Goal: Communication & Community: Answer question/provide support

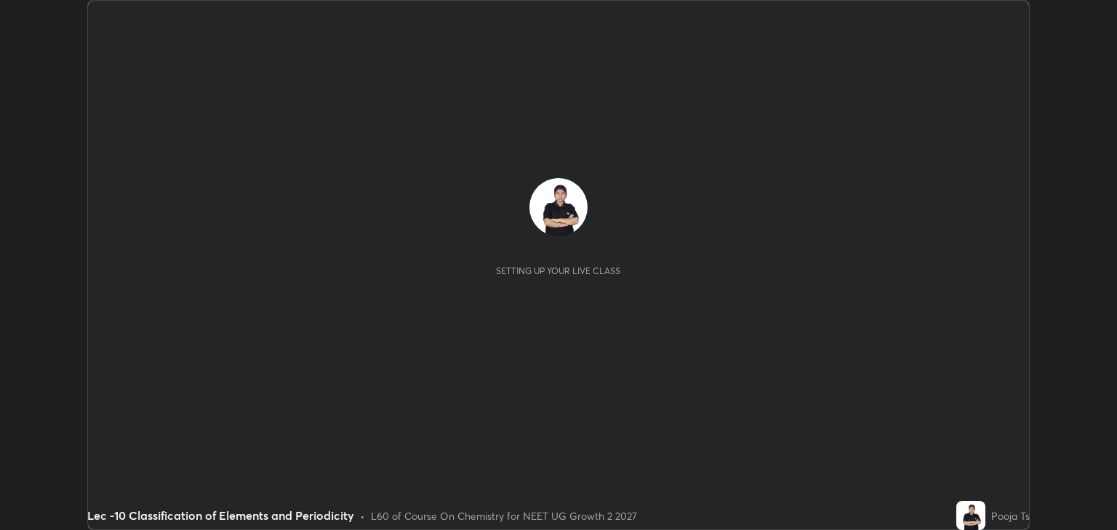
scroll to position [530, 1116]
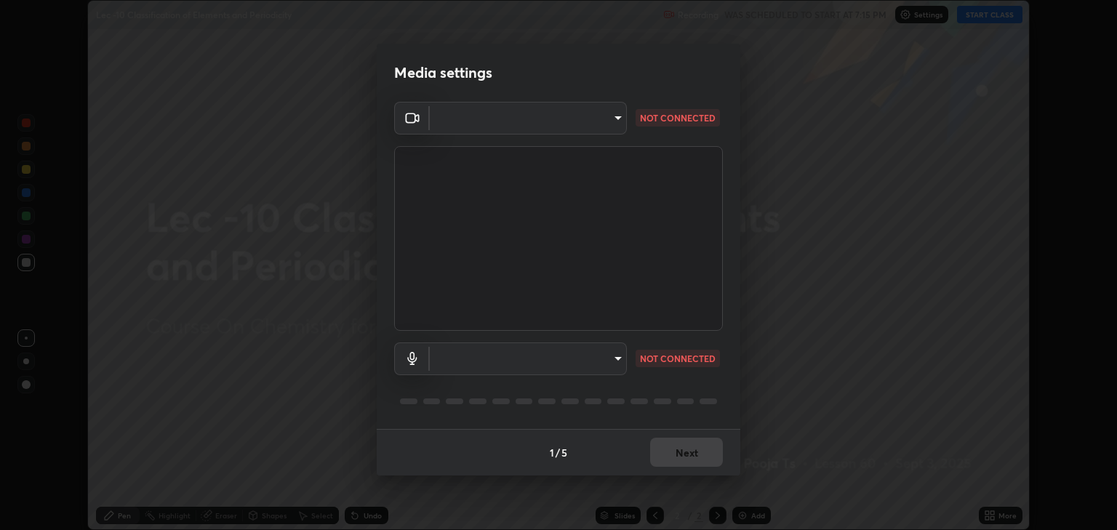
type input "6889e5757fad77820649456bc3a7e4ae290f4e048e3f3cb88d02d5782dedffd8"
type input "default"
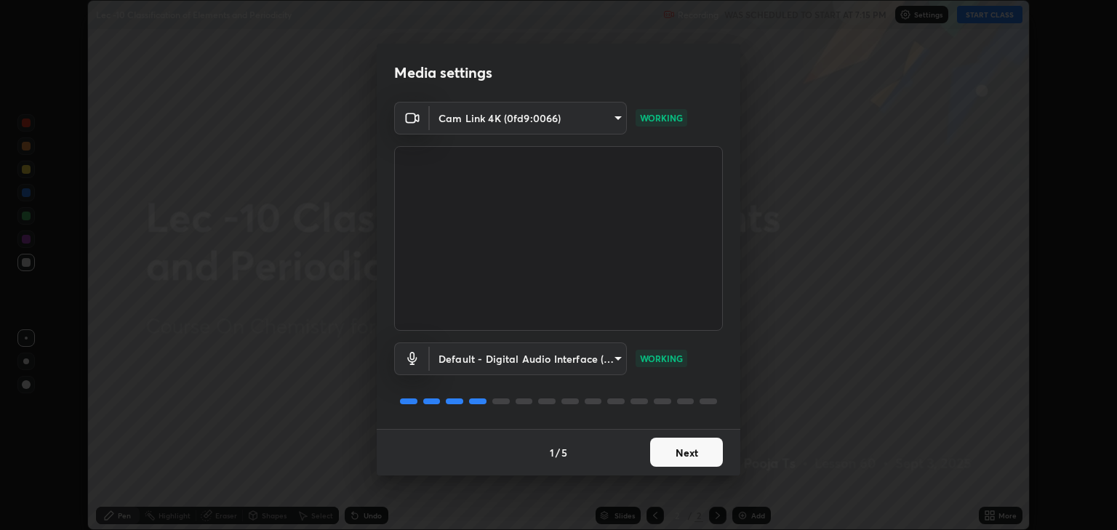
click at [679, 455] on button "Next" at bounding box center [686, 452] width 73 height 29
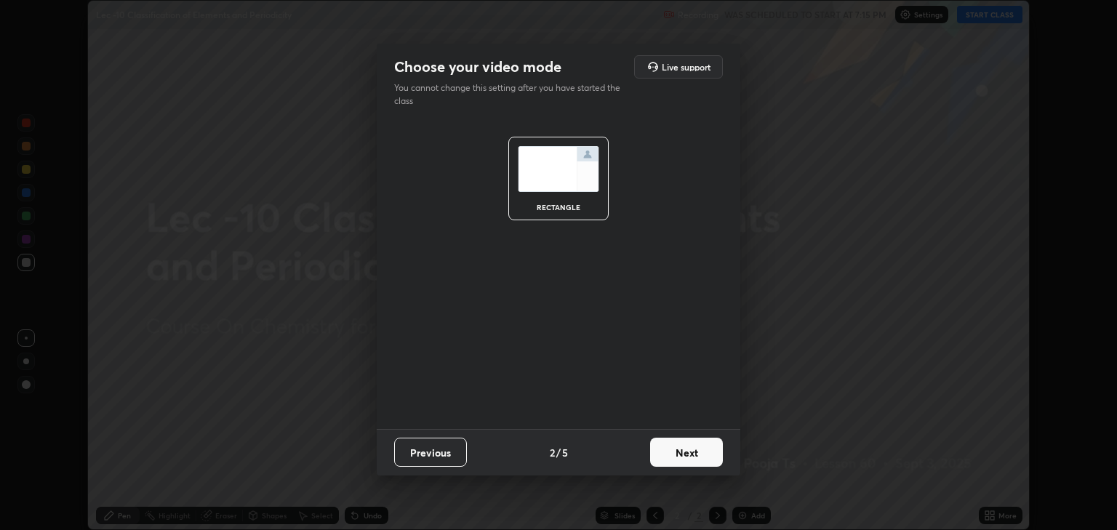
click at [683, 457] on button "Next" at bounding box center [686, 452] width 73 height 29
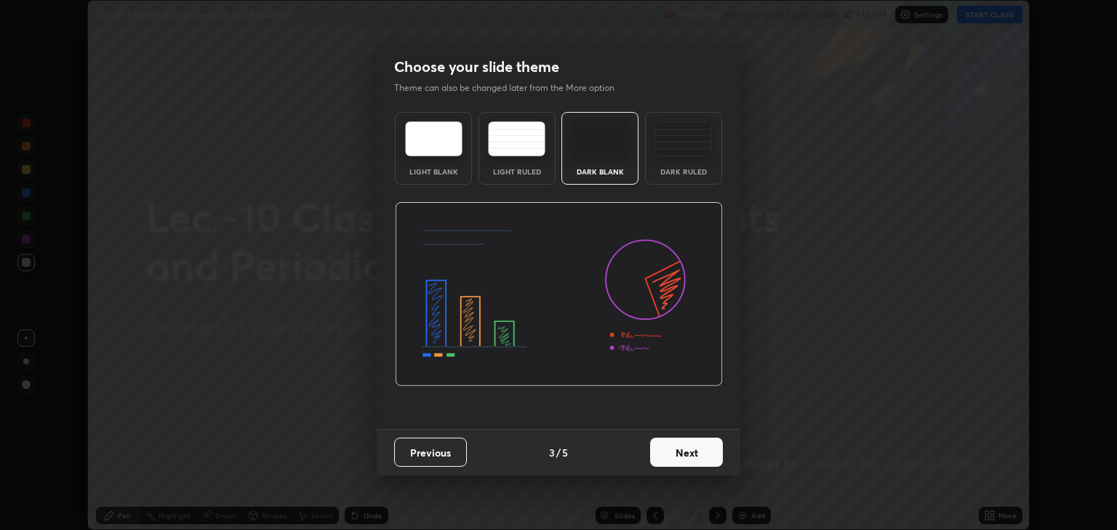
click at [684, 452] on button "Next" at bounding box center [686, 452] width 73 height 29
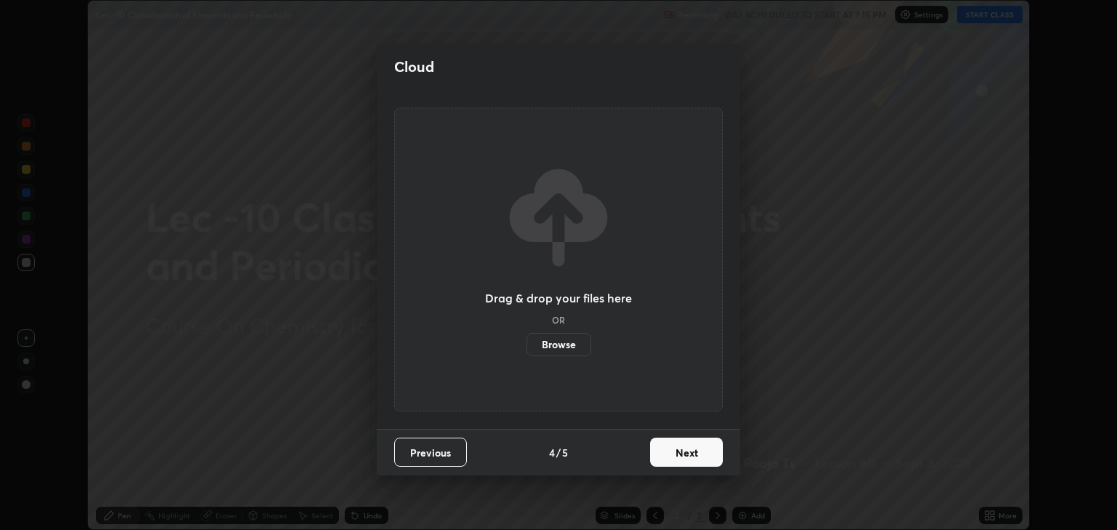
click at [694, 453] on button "Next" at bounding box center [686, 452] width 73 height 29
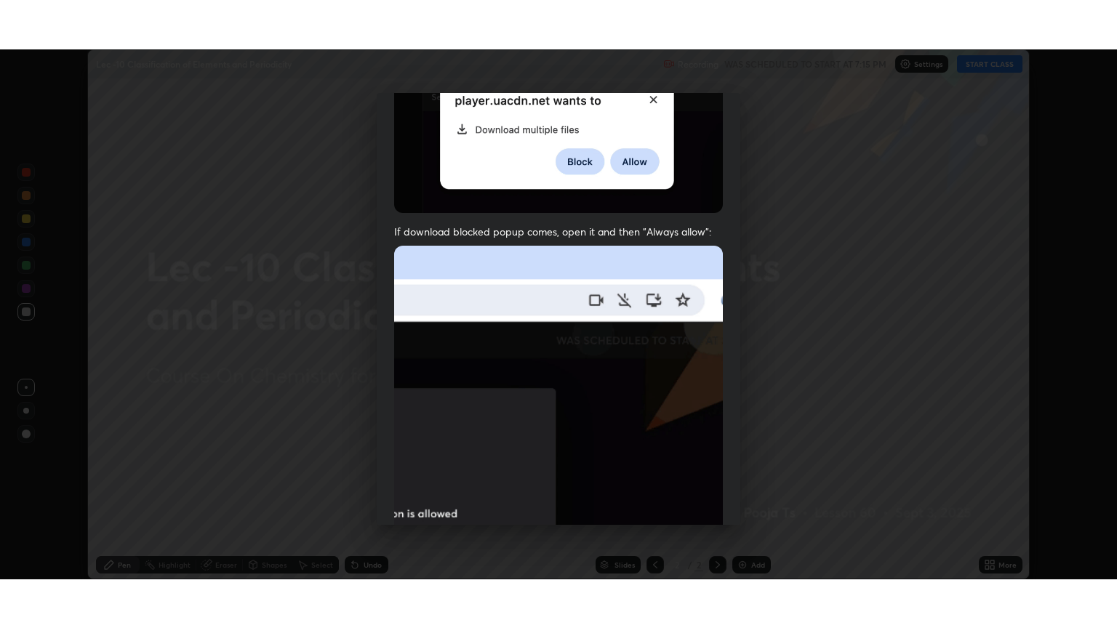
scroll to position [295, 0]
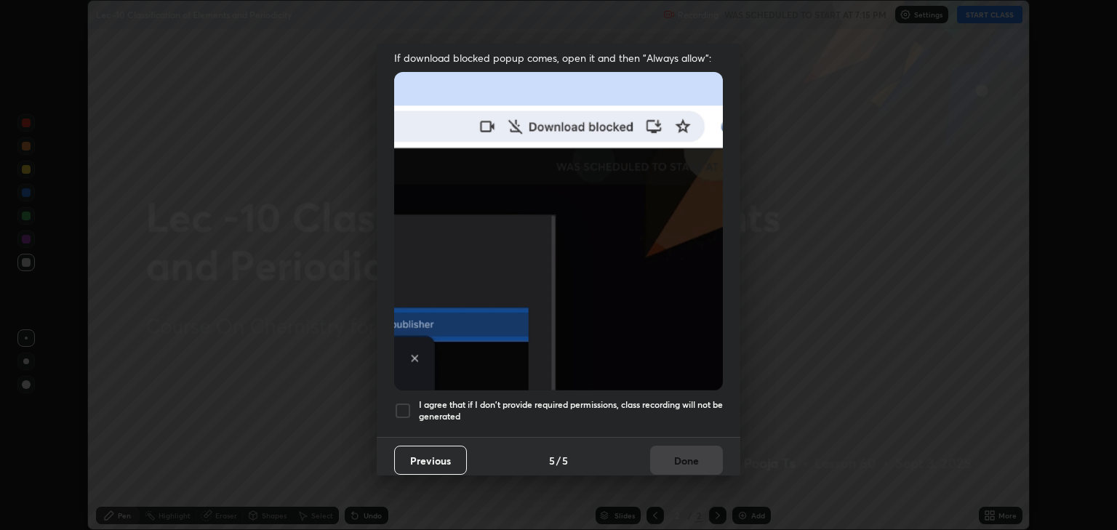
click at [403, 407] on div at bounding box center [402, 410] width 17 height 17
click at [669, 451] on button "Done" at bounding box center [686, 460] width 73 height 29
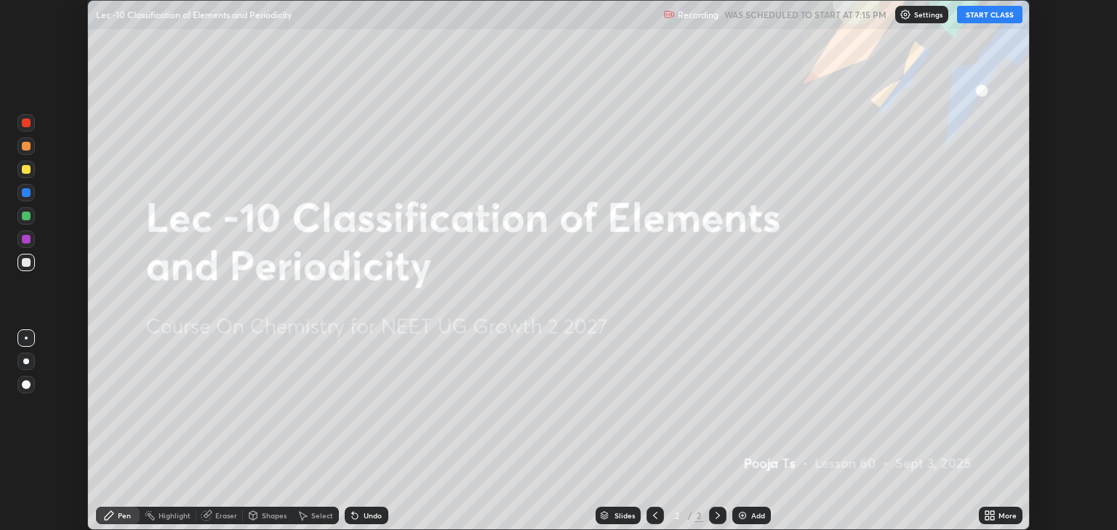
click at [978, 22] on button "START CLASS" at bounding box center [989, 14] width 65 height 17
click at [993, 520] on icon at bounding box center [992, 518] width 4 height 4
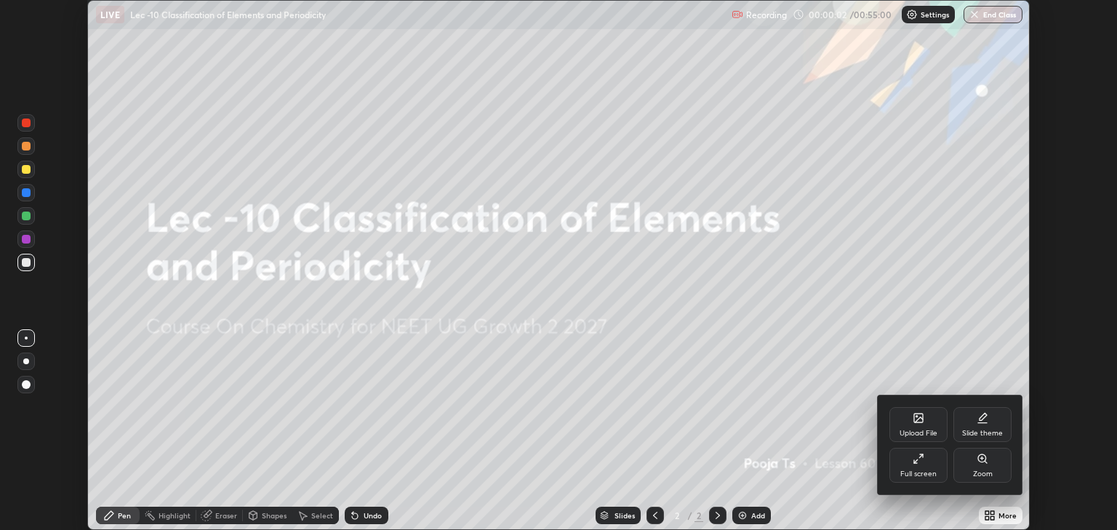
click at [938, 473] on div "Full screen" at bounding box center [918, 465] width 58 height 35
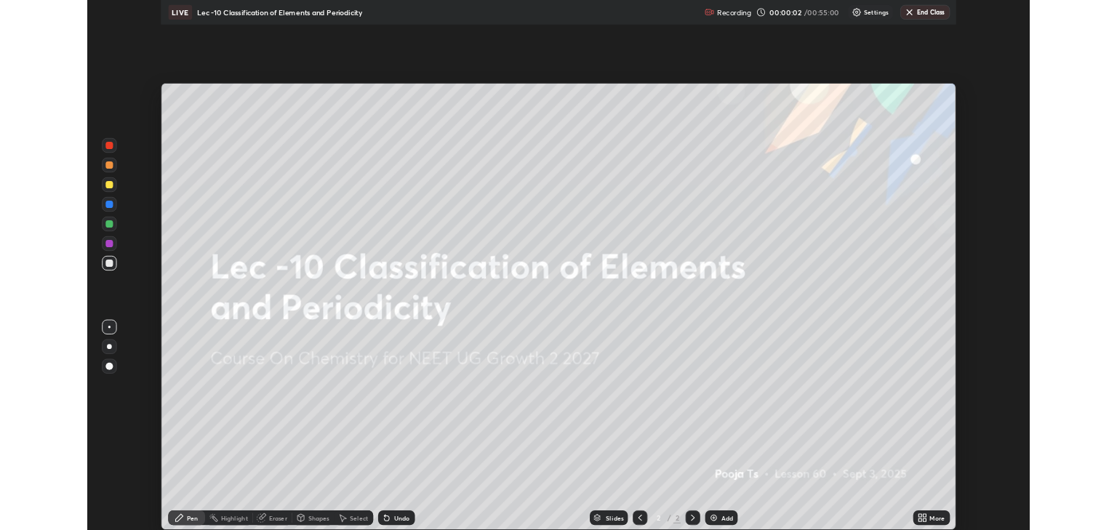
scroll to position [628, 1117]
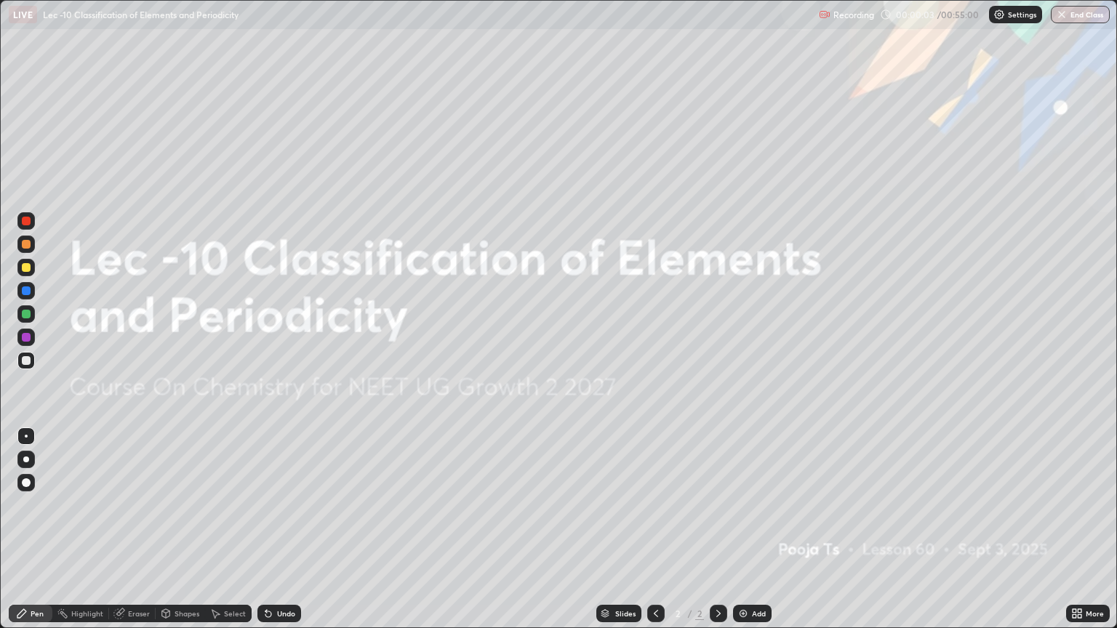
click at [769, 529] on div "Add" at bounding box center [752, 613] width 39 height 17
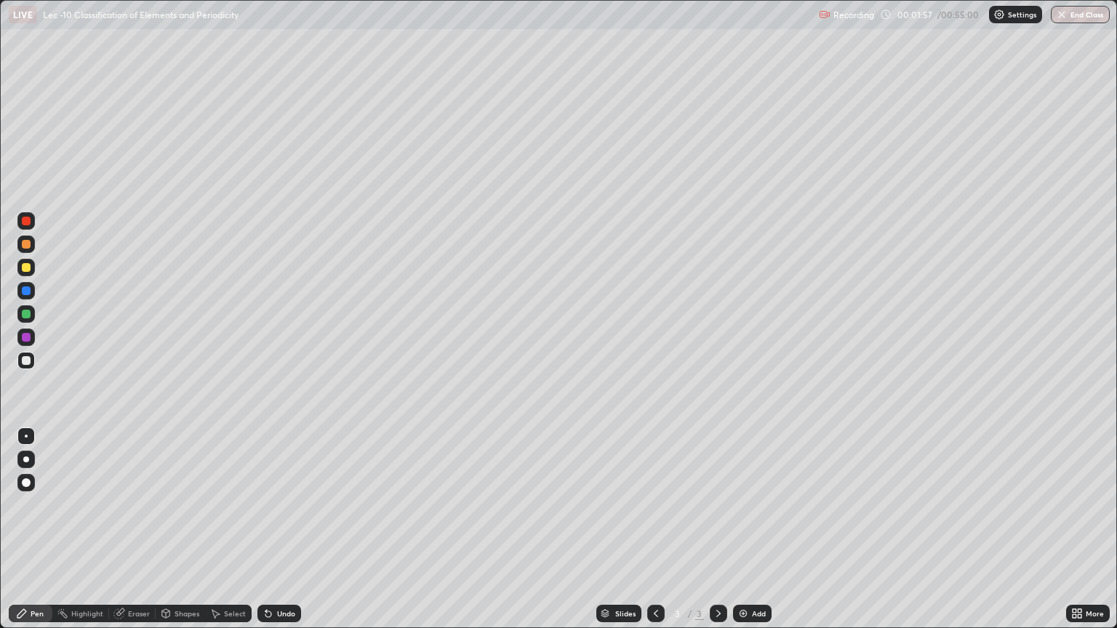
click at [31, 275] on div at bounding box center [25, 267] width 17 height 17
click at [277, 529] on div "Undo" at bounding box center [286, 613] width 18 height 7
click at [137, 529] on div "Eraser" at bounding box center [139, 613] width 22 height 7
click at [31, 529] on div "Pen" at bounding box center [37, 613] width 13 height 7
click at [742, 529] on img at bounding box center [743, 614] width 12 height 12
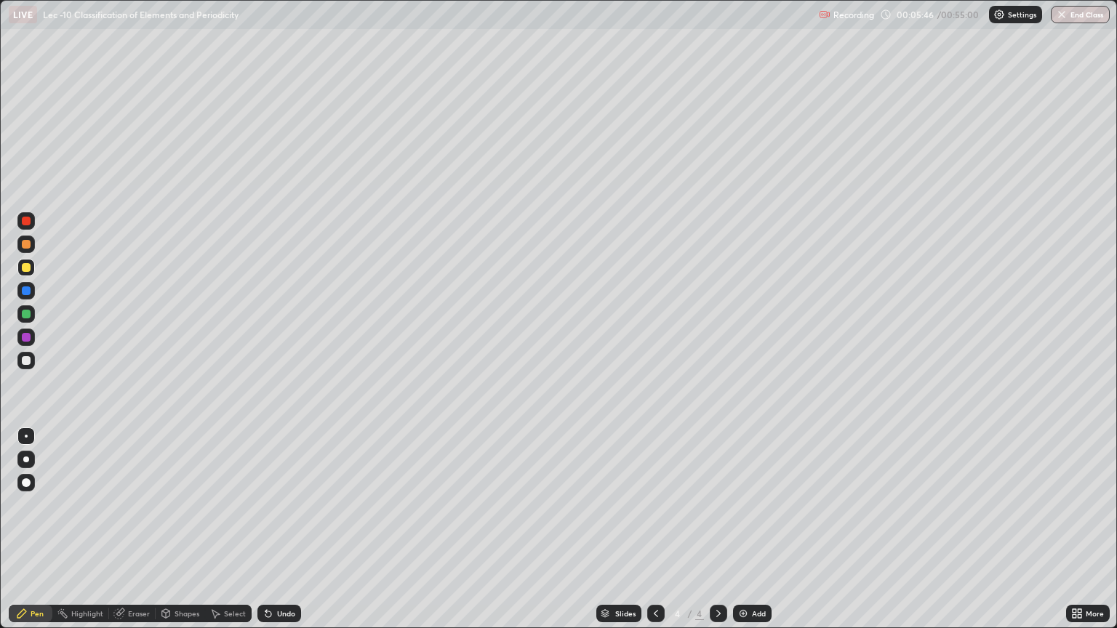
click at [32, 363] on div at bounding box center [25, 360] width 17 height 17
click at [33, 241] on div at bounding box center [25, 244] width 17 height 17
click at [33, 269] on div at bounding box center [25, 267] width 17 height 17
click at [656, 529] on div at bounding box center [655, 613] width 17 height 17
click at [261, 529] on div "Undo" at bounding box center [279, 613] width 44 height 17
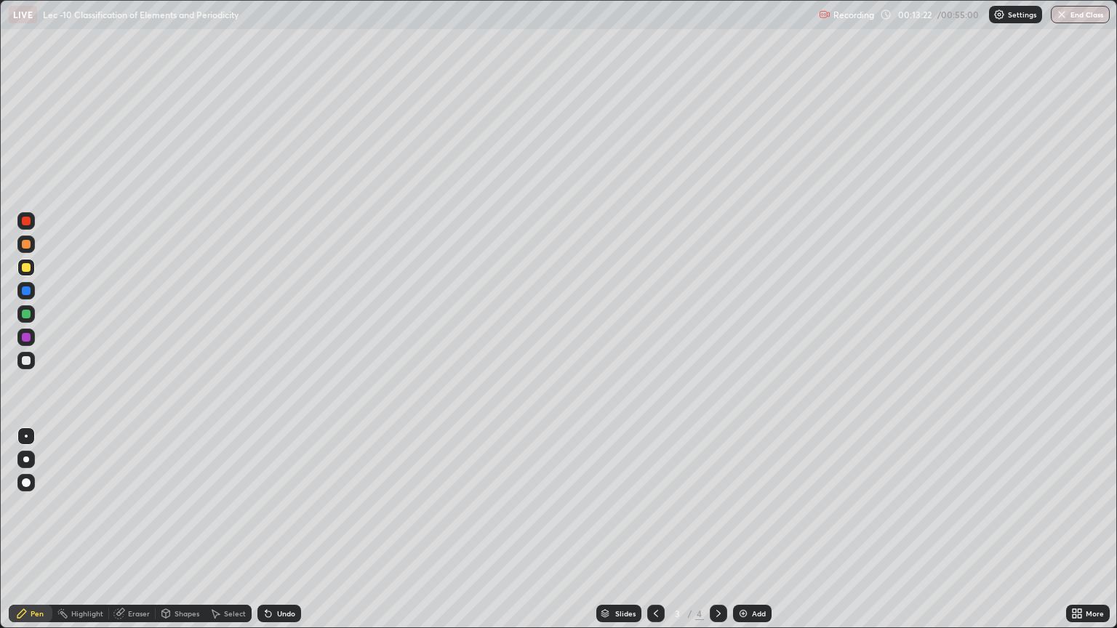
click at [260, 529] on div "Undo" at bounding box center [279, 613] width 44 height 17
click at [31, 363] on div at bounding box center [25, 360] width 17 height 17
click at [758, 529] on div "Add" at bounding box center [759, 613] width 14 height 7
click at [31, 271] on div at bounding box center [25, 267] width 17 height 17
click at [216, 529] on icon at bounding box center [215, 614] width 12 height 12
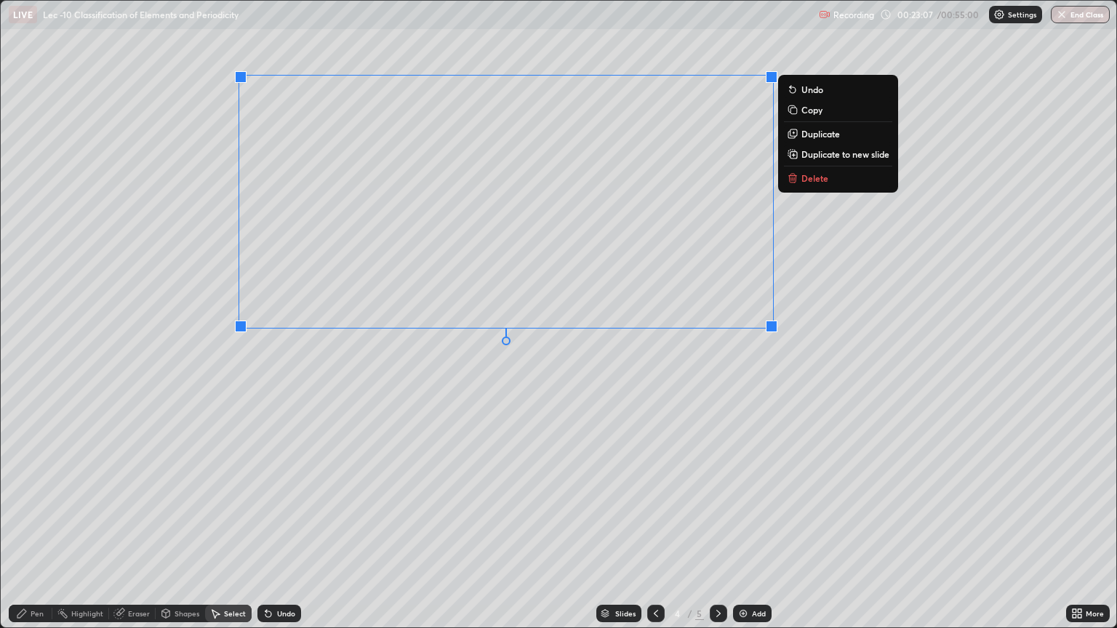
click at [35, 529] on div "Pen" at bounding box center [31, 613] width 44 height 17
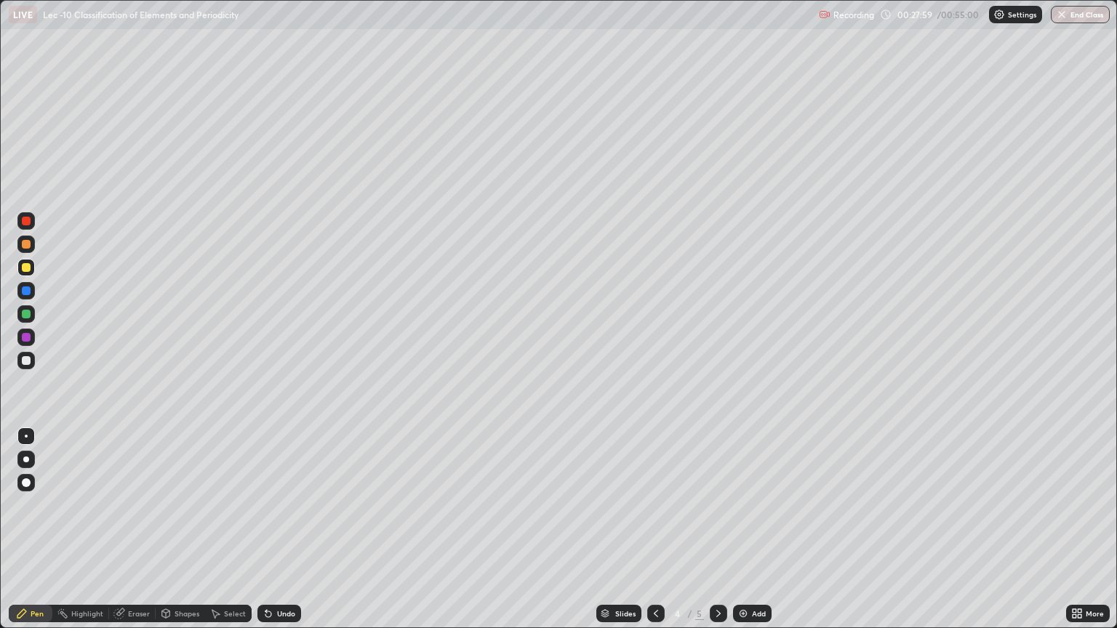
click at [740, 529] on img at bounding box center [743, 614] width 12 height 12
click at [31, 366] on div at bounding box center [25, 360] width 17 height 17
click at [193, 529] on div "Shapes" at bounding box center [187, 613] width 25 height 7
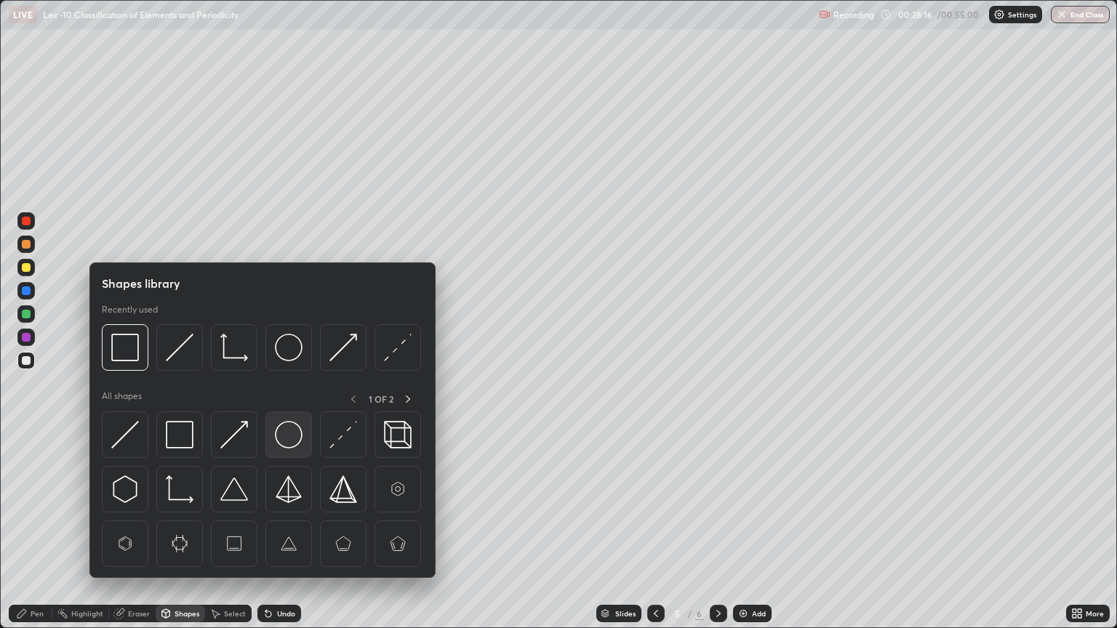
click at [302, 444] on img at bounding box center [289, 435] width 28 height 28
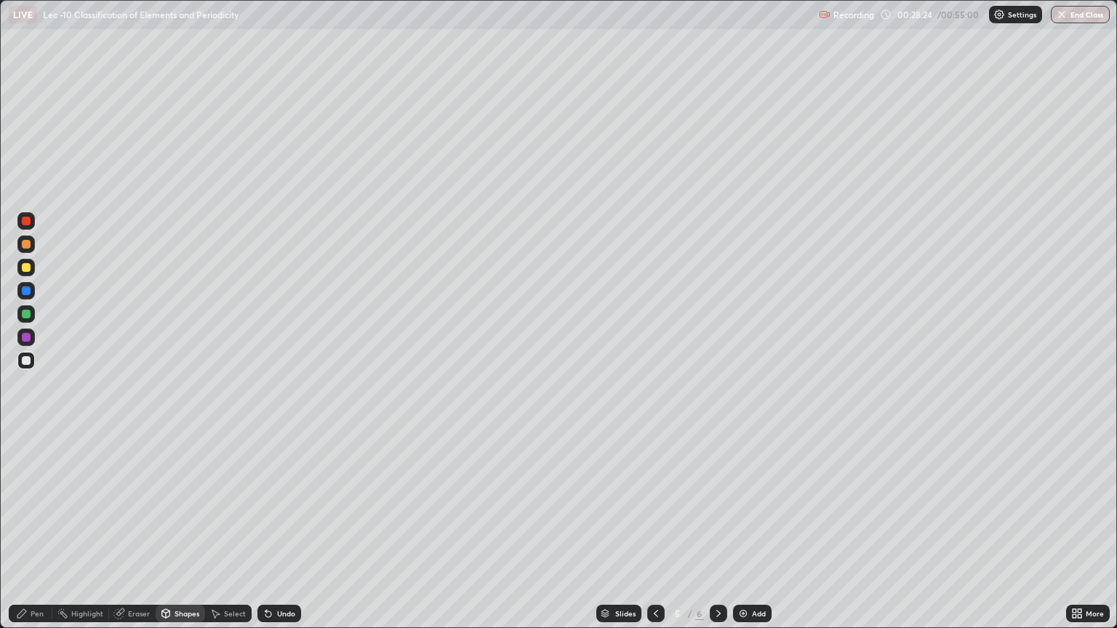
click at [180, 529] on div "Shapes" at bounding box center [187, 613] width 25 height 7
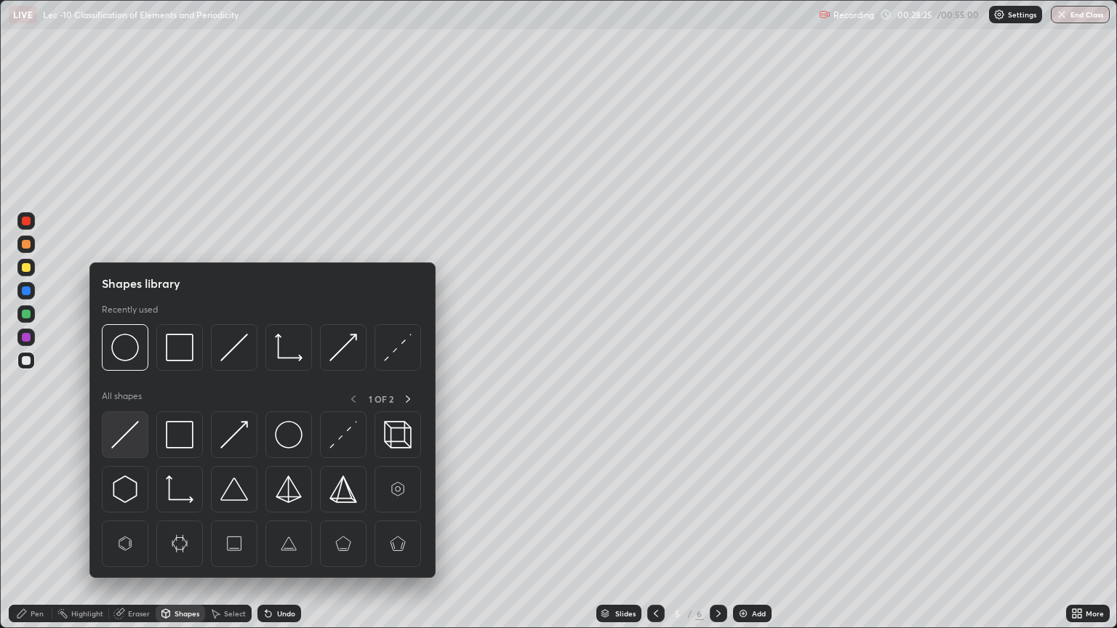
click at [136, 442] on img at bounding box center [125, 435] width 28 height 28
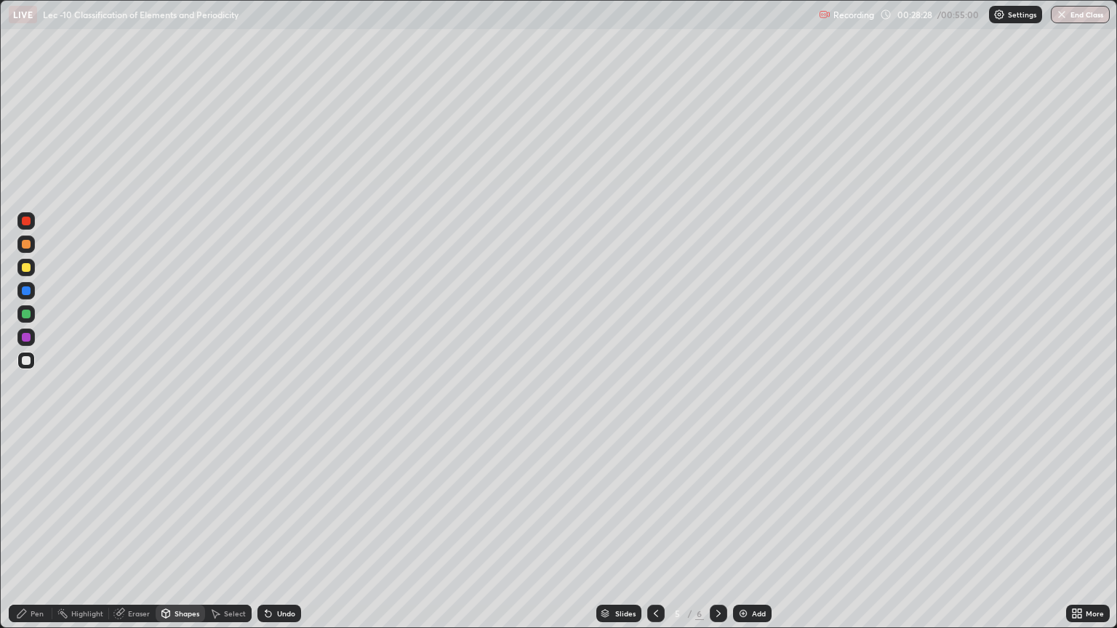
click at [33, 529] on div "Pen" at bounding box center [31, 613] width 44 height 17
click at [753, 529] on div "Add" at bounding box center [759, 613] width 14 height 7
click at [662, 529] on div at bounding box center [655, 613] width 17 height 29
click at [717, 529] on icon at bounding box center [719, 614] width 12 height 12
click at [654, 529] on icon at bounding box center [656, 614] width 12 height 12
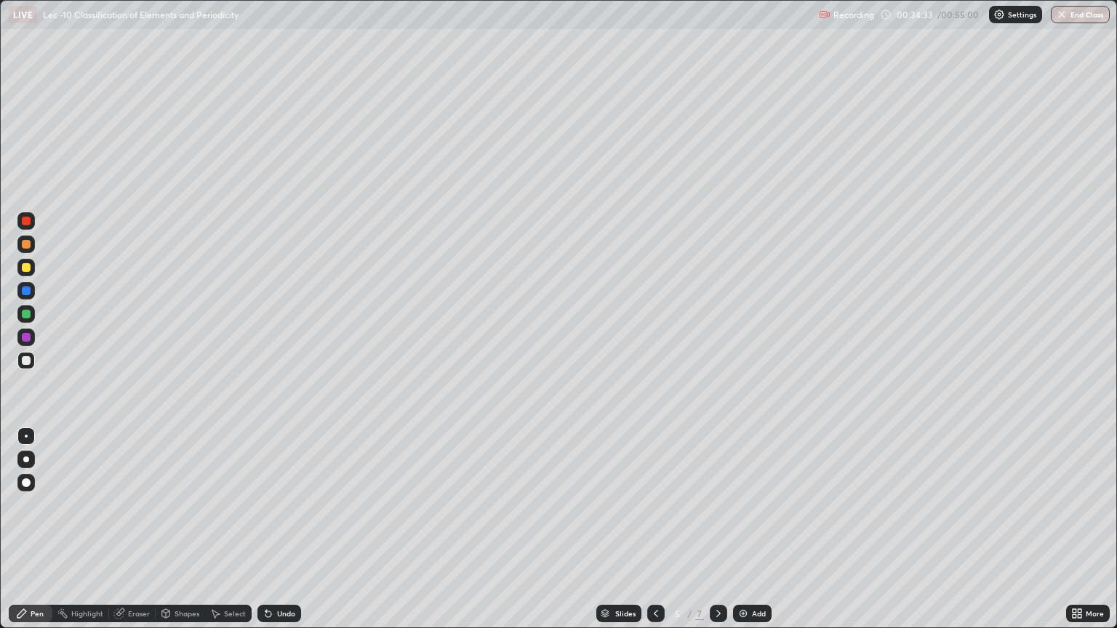
click at [180, 529] on div "Shapes" at bounding box center [180, 613] width 49 height 17
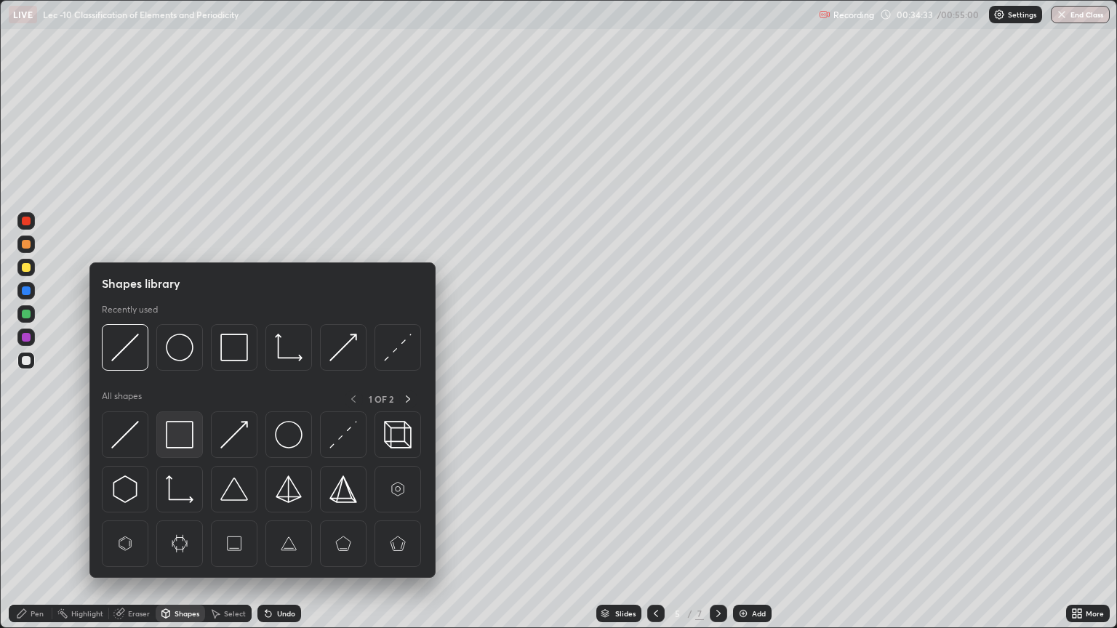
click at [186, 439] on img at bounding box center [180, 435] width 28 height 28
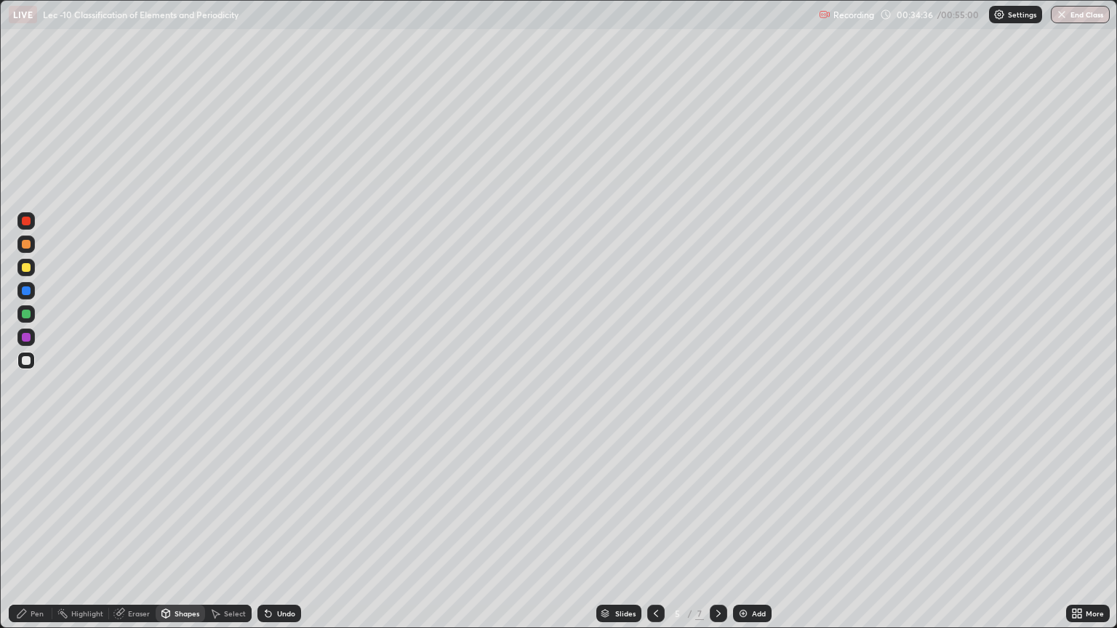
click at [132, 529] on div "Eraser" at bounding box center [139, 613] width 22 height 7
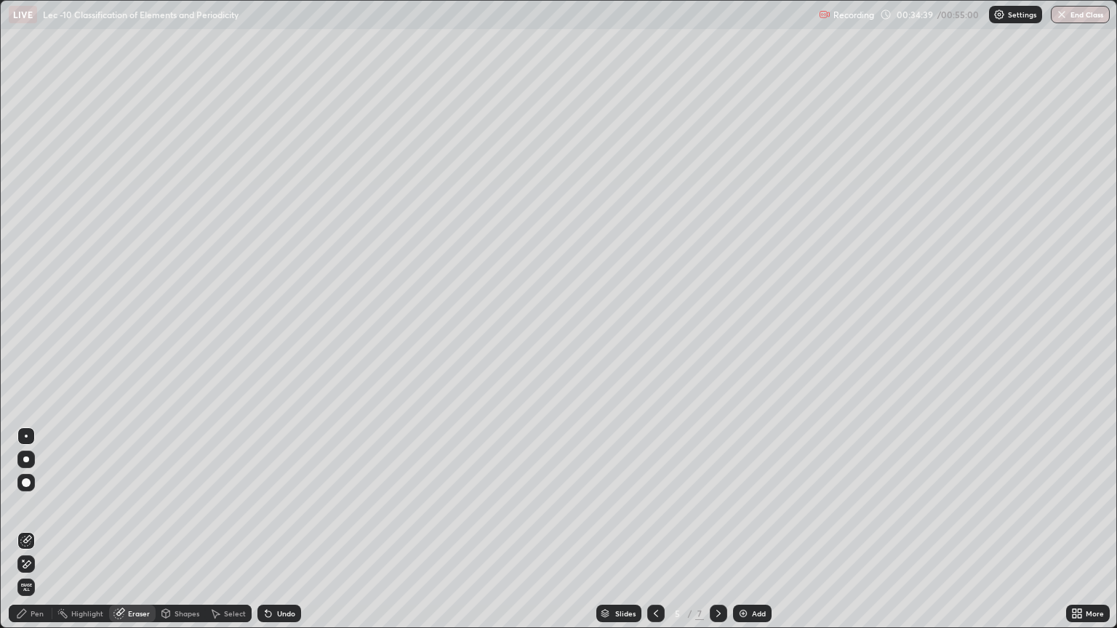
click at [32, 529] on div "Pen" at bounding box center [37, 613] width 13 height 7
click at [715, 529] on icon at bounding box center [719, 614] width 12 height 12
click at [752, 529] on div "Add" at bounding box center [759, 613] width 14 height 7
click at [177, 529] on div "Shapes" at bounding box center [187, 613] width 25 height 7
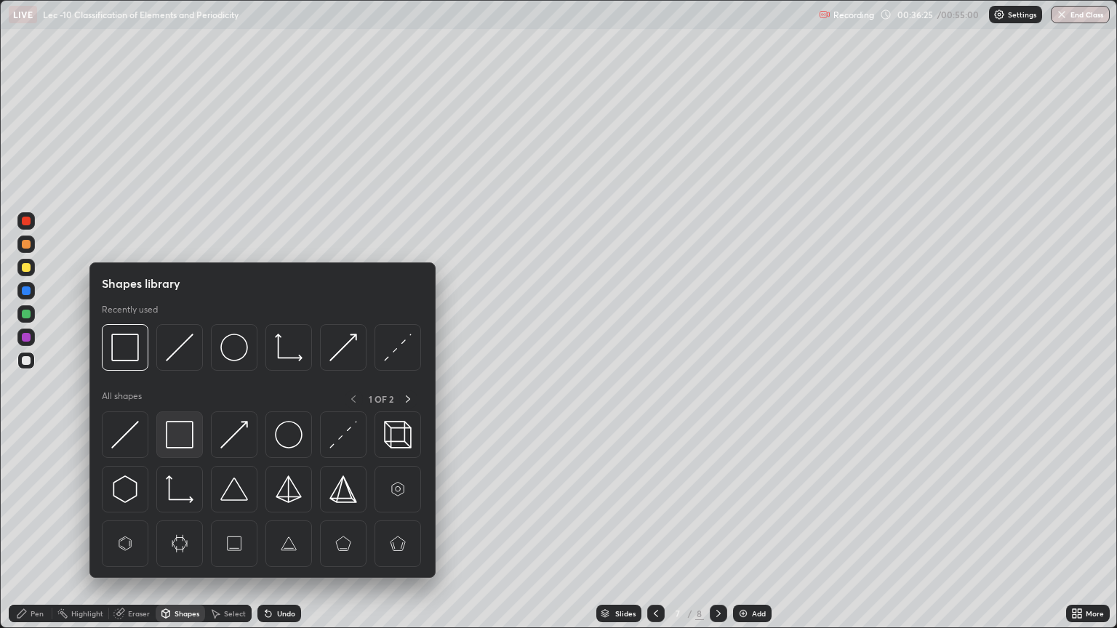
click at [180, 434] on img at bounding box center [180, 435] width 28 height 28
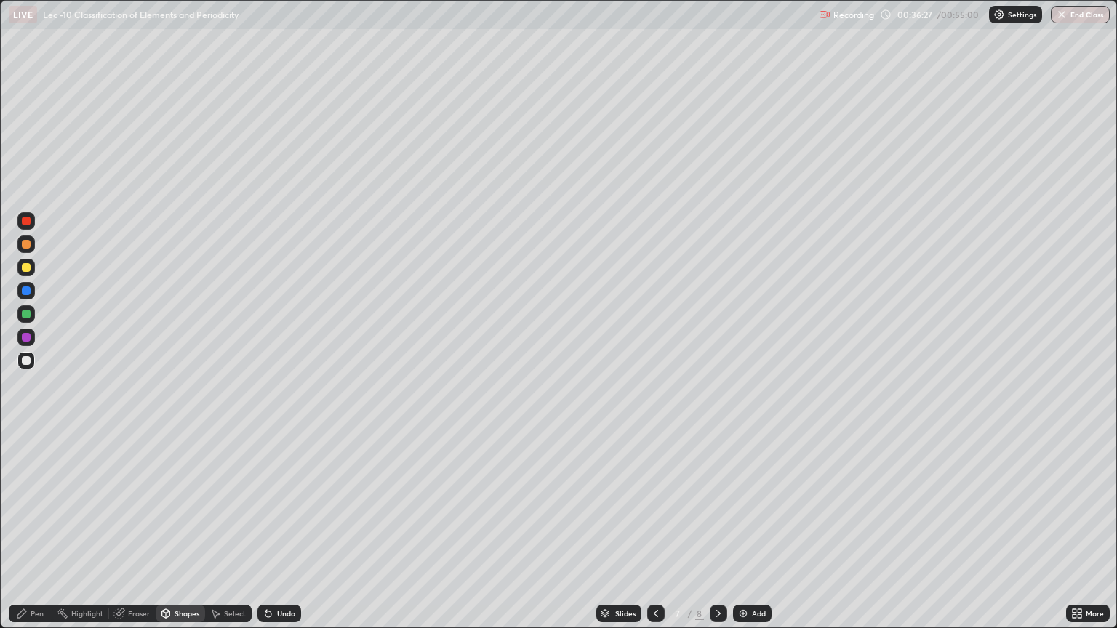
click at [36, 529] on div "Pen" at bounding box center [37, 613] width 13 height 7
click at [33, 272] on div at bounding box center [25, 267] width 17 height 17
click at [257, 529] on div "Undo" at bounding box center [279, 613] width 44 height 17
click at [182, 529] on div "Shapes" at bounding box center [187, 613] width 25 height 7
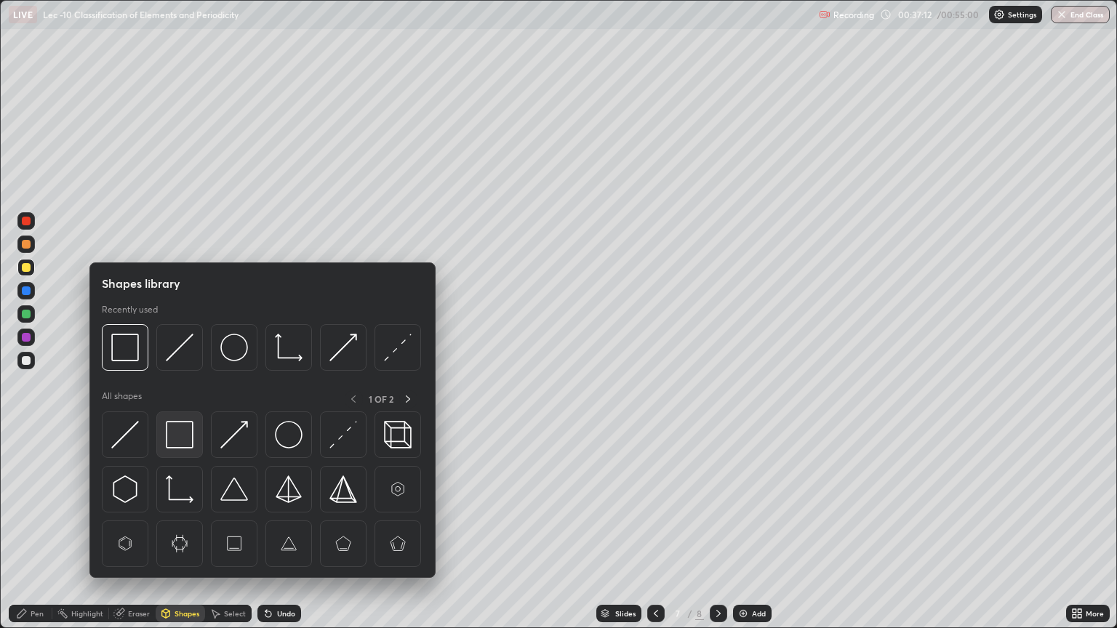
click at [193, 436] on img at bounding box center [180, 435] width 28 height 28
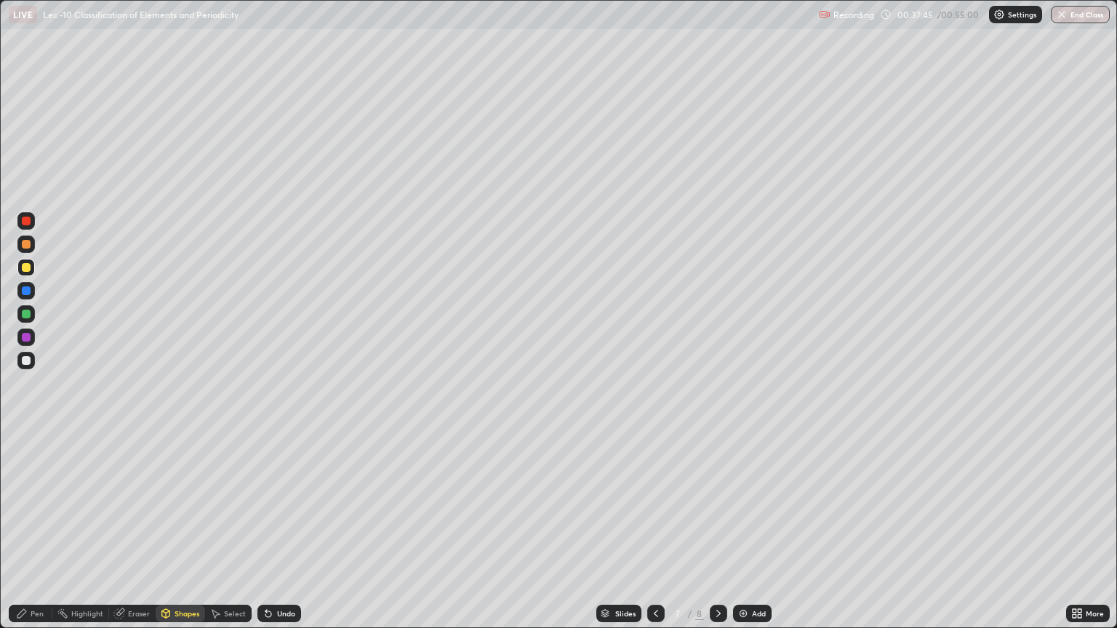
click at [276, 529] on div "Undo" at bounding box center [279, 613] width 44 height 17
click at [35, 529] on div "Pen" at bounding box center [31, 613] width 44 height 17
click at [176, 529] on div "Shapes" at bounding box center [187, 613] width 25 height 7
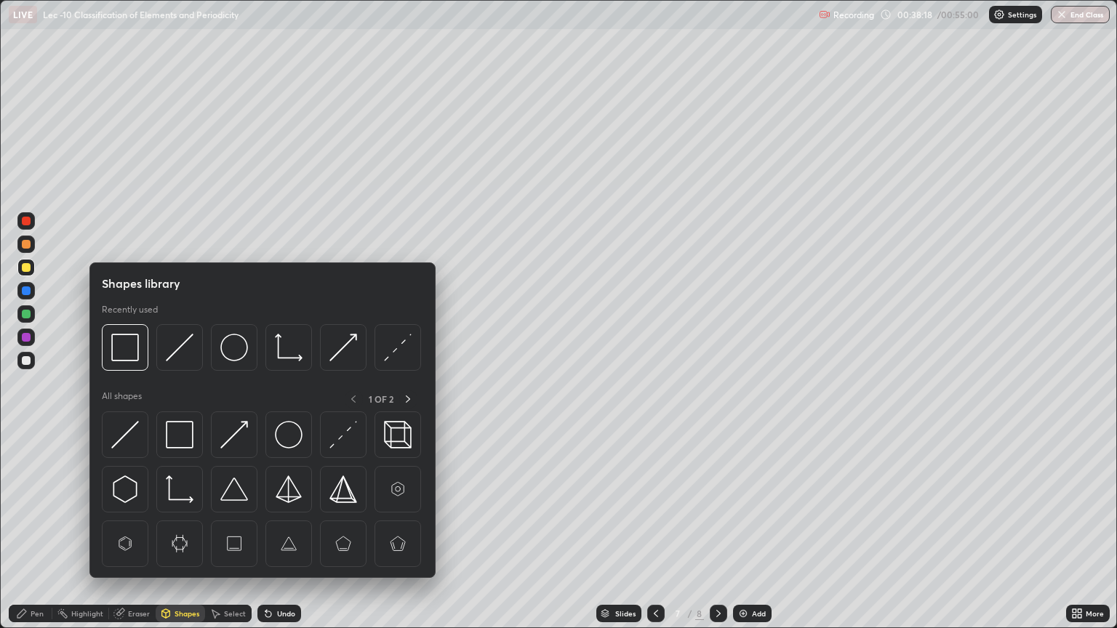
click at [28, 368] on div at bounding box center [25, 360] width 17 height 17
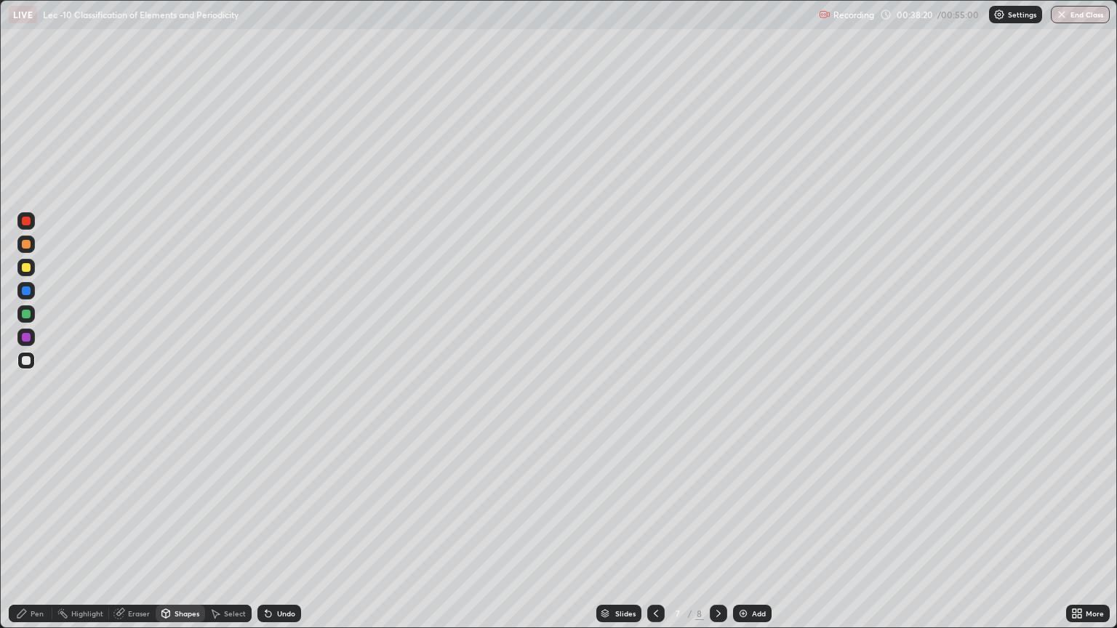
click at [265, 529] on icon at bounding box center [268, 615] width 6 height 6
click at [32, 529] on div "Pen" at bounding box center [37, 613] width 13 height 7
click at [265, 529] on icon at bounding box center [268, 615] width 6 height 6
click at [259, 529] on div "Undo" at bounding box center [279, 613] width 44 height 17
click at [265, 529] on icon at bounding box center [268, 615] width 6 height 6
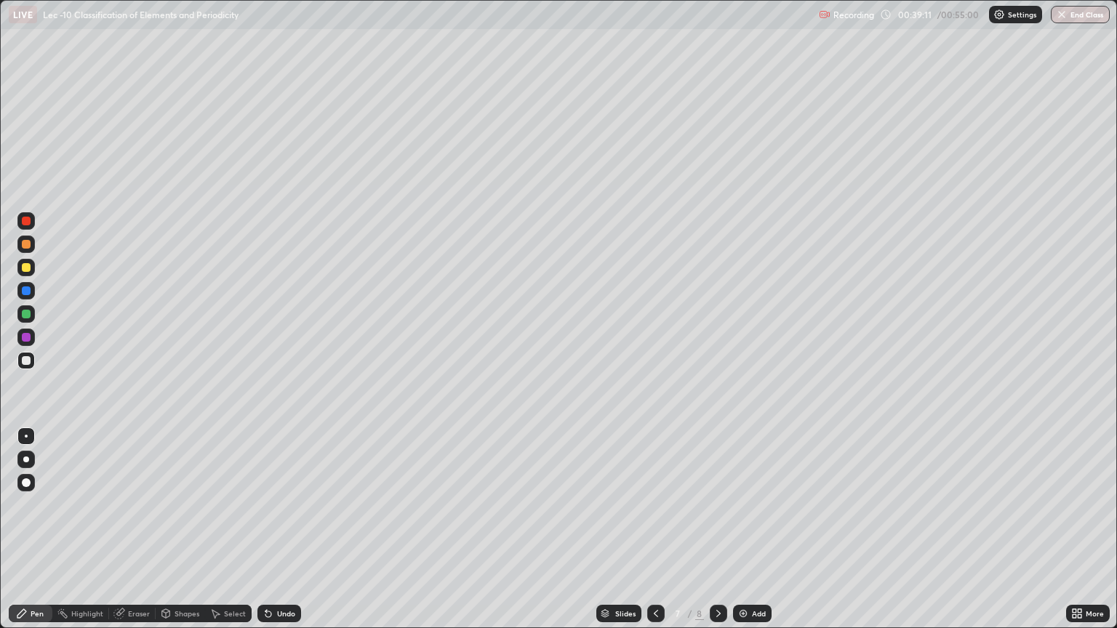
click at [265, 529] on icon at bounding box center [268, 615] width 6 height 6
click at [272, 529] on div "Undo" at bounding box center [279, 613] width 44 height 17
click at [279, 529] on div "Undo" at bounding box center [279, 613] width 44 height 17
click at [283, 529] on div "Undo" at bounding box center [279, 613] width 44 height 17
click at [286, 529] on div "Undo" at bounding box center [279, 613] width 44 height 17
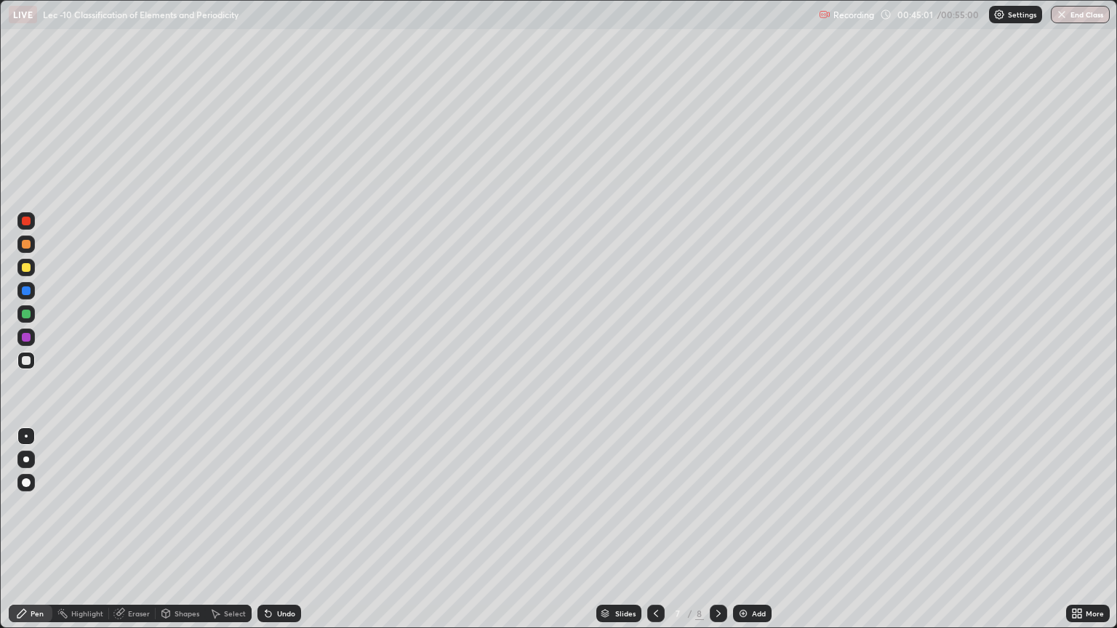
click at [232, 529] on div "Select" at bounding box center [228, 613] width 47 height 17
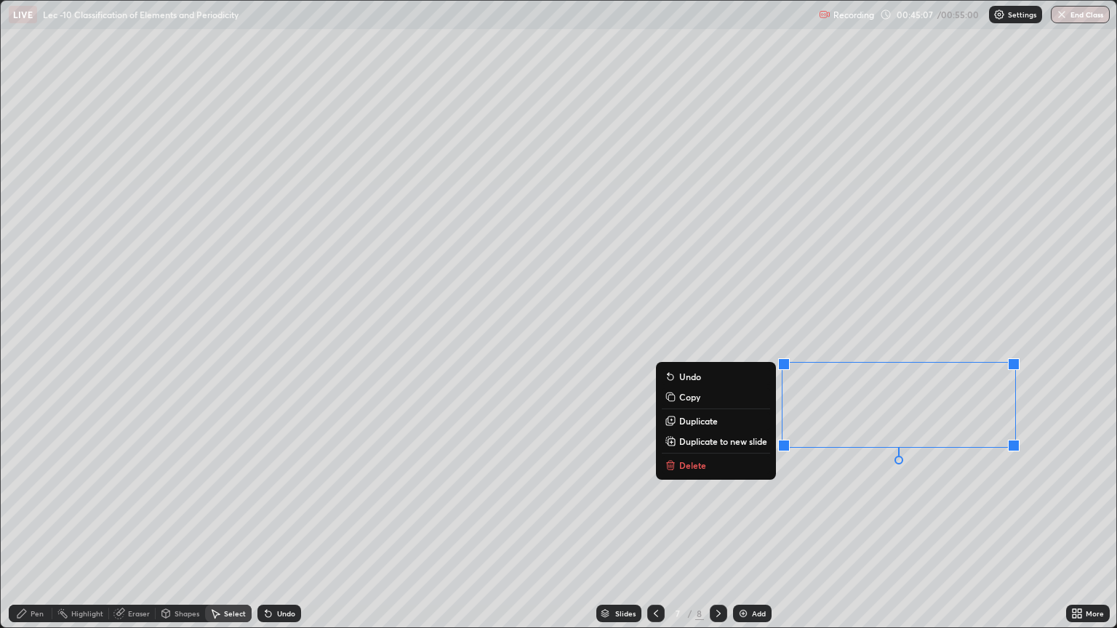
click at [40, 529] on div "Pen" at bounding box center [37, 613] width 13 height 7
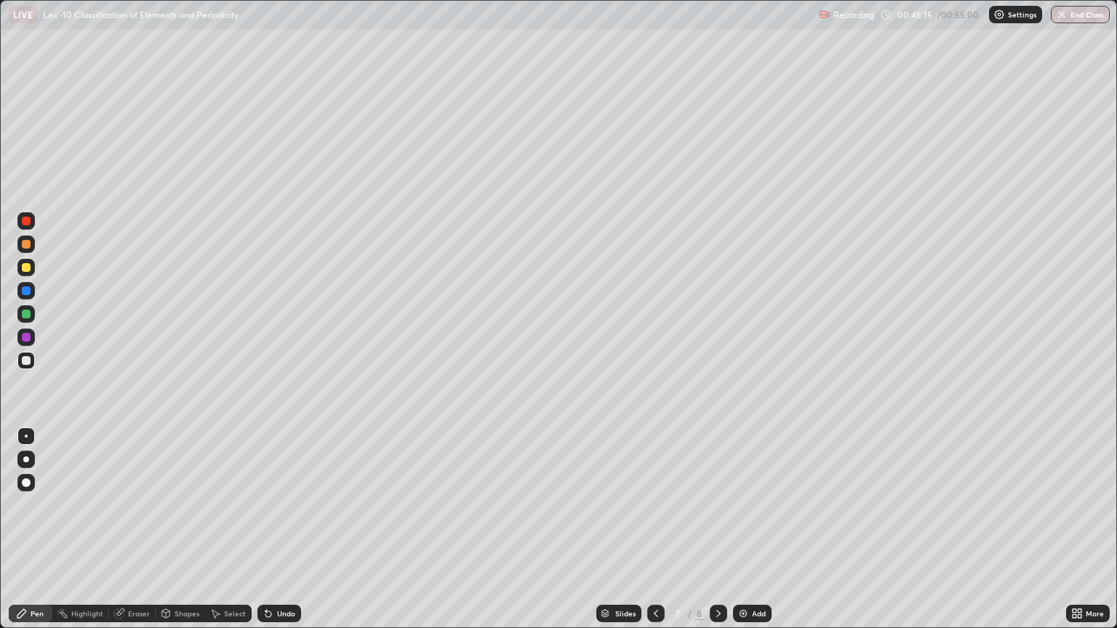
click at [32, 271] on div at bounding box center [25, 267] width 17 height 17
click at [277, 529] on div "Undo" at bounding box center [286, 613] width 18 height 7
click at [756, 529] on div "Add" at bounding box center [759, 613] width 14 height 7
click at [1074, 529] on icon at bounding box center [1075, 616] width 4 height 4
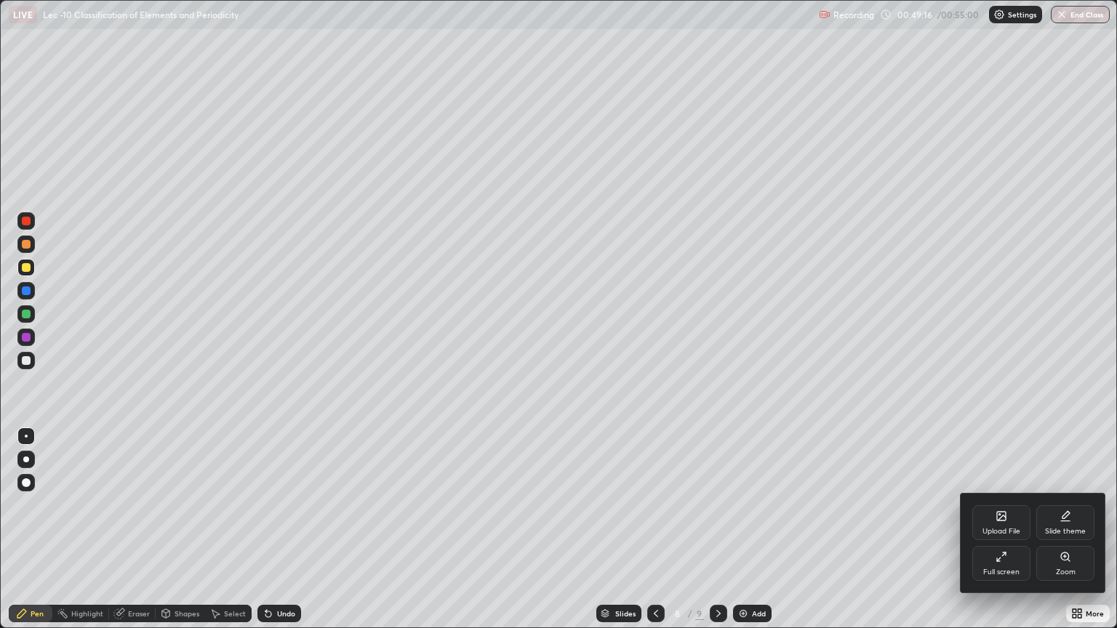
click at [985, 529] on div "Full screen" at bounding box center [1001, 563] width 58 height 35
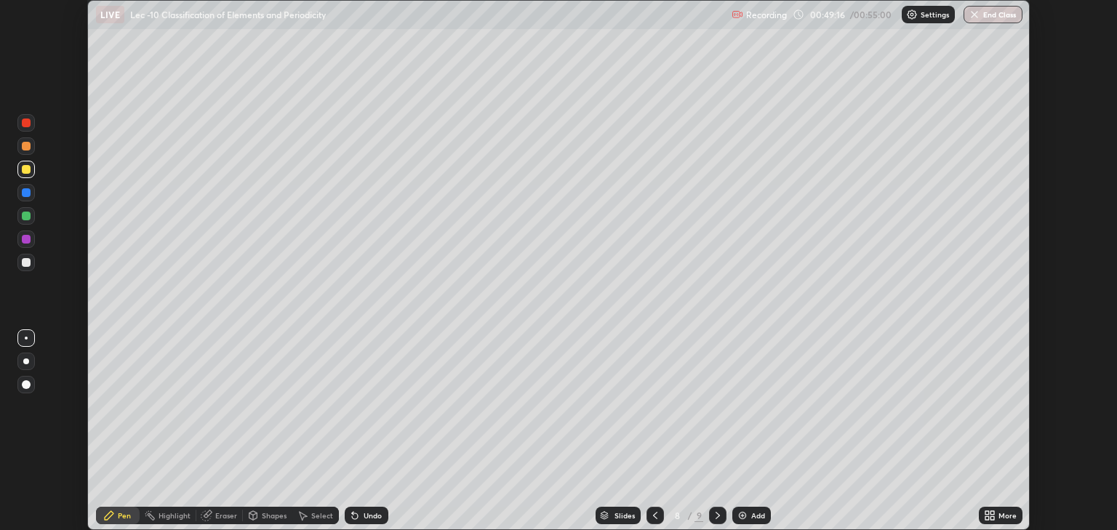
scroll to position [72189, 71603]
click at [980, 20] on button "End Class" at bounding box center [993, 14] width 59 height 17
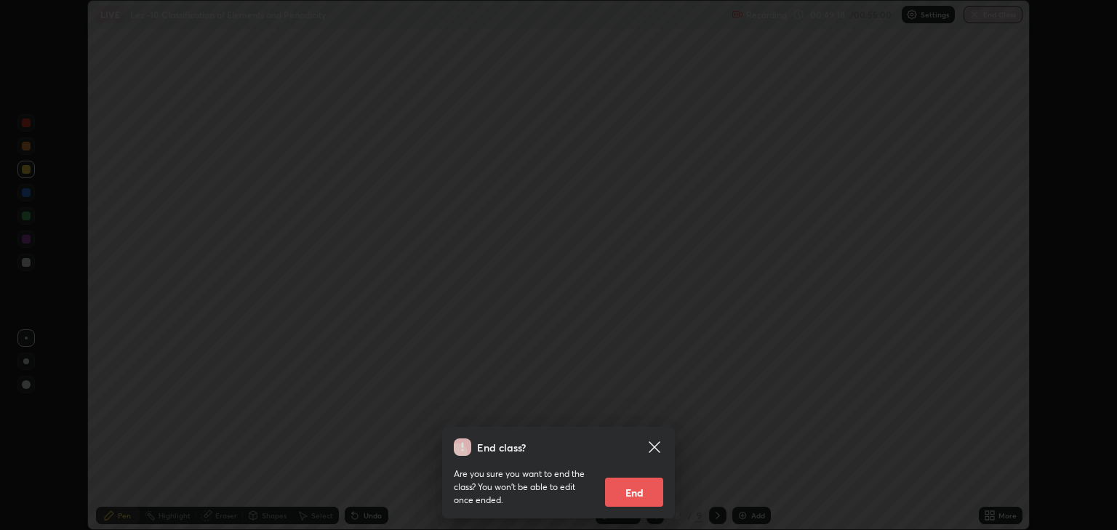
click at [656, 494] on button "End" at bounding box center [634, 492] width 58 height 29
